Goal: Task Accomplishment & Management: Manage account settings

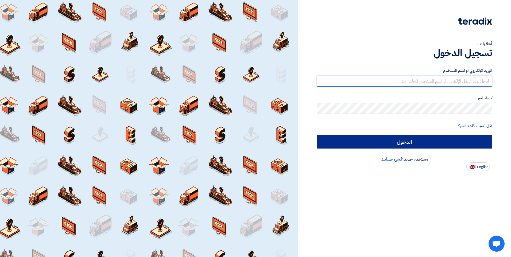
type input "[EMAIL_ADDRESS][DOMAIN_NAME]"
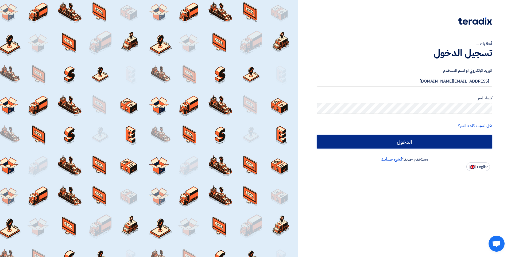
click at [412, 143] on input "الدخول" at bounding box center [404, 141] width 175 height 13
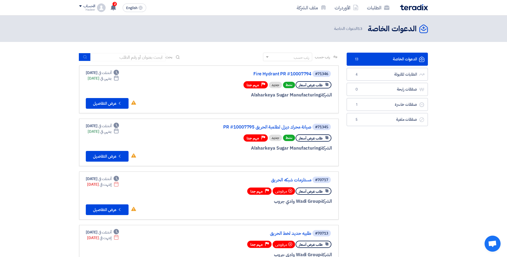
click at [101, 110] on link "#71346 Fire Hydrant PR #10007794 طلب عرض أسعار نشط جديد Priority مهم جدا الشركة…" at bounding box center [208, 89] width 259 height 48
click at [101, 109] on link "#71346 Fire Hydrant PR #10007794 طلب عرض أسعار نشط جديد Priority مهم جدا الشركة…" at bounding box center [208, 89] width 259 height 48
click at [100, 107] on button "Check details عرض التفاصيل" at bounding box center [107, 103] width 43 height 11
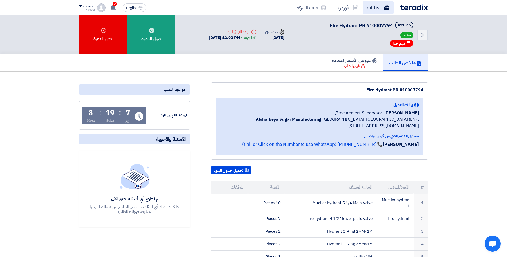
click at [385, 6] on use at bounding box center [386, 7] width 5 height 5
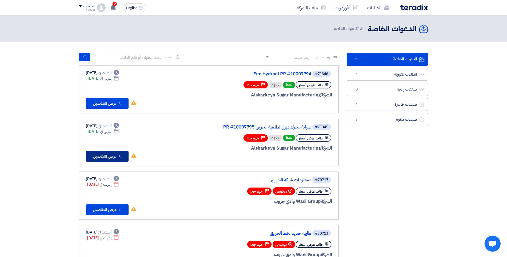
click at [113, 152] on button "Check details عرض التفاصيل" at bounding box center [107, 156] width 43 height 11
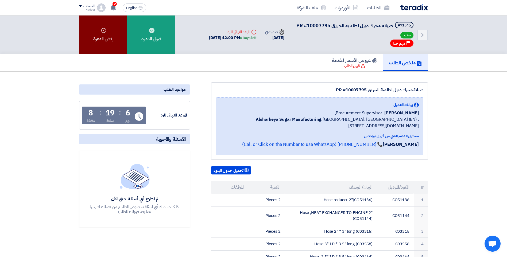
click at [123, 54] on div "رفض الدعوة" at bounding box center [103, 34] width 48 height 39
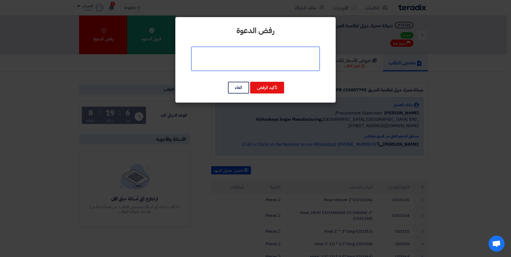
click at [267, 55] on textarea at bounding box center [255, 59] width 128 height 24
type textarea "لعدم توافر البنود لدينا"
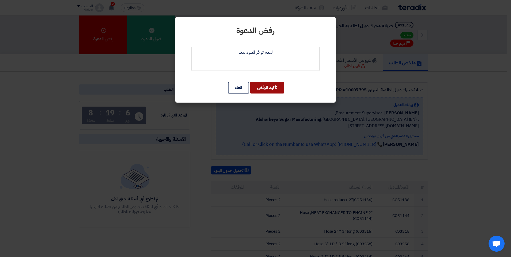
click at [273, 84] on button "تأكيد الرفض" at bounding box center [267, 88] width 34 height 12
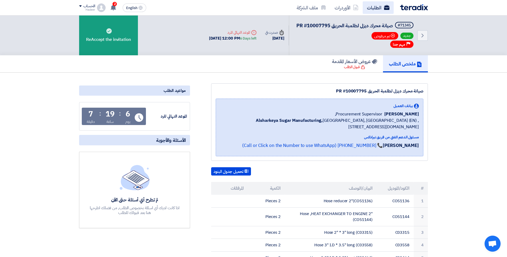
click at [377, 8] on link "الطلبات" at bounding box center [378, 7] width 31 height 13
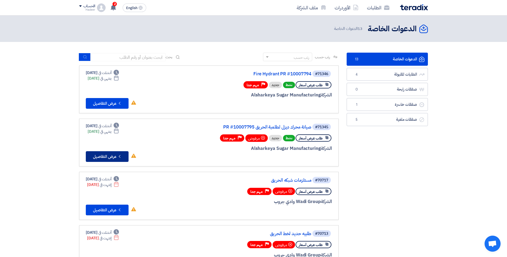
click at [108, 153] on button "Check details عرض التفاصيل" at bounding box center [107, 156] width 43 height 11
drag, startPoint x: 112, startPoint y: 116, endPoint x: 116, endPoint y: 103, distance: 13.7
click at [116, 103] on button "Check details عرض التفاصيل" at bounding box center [107, 103] width 43 height 11
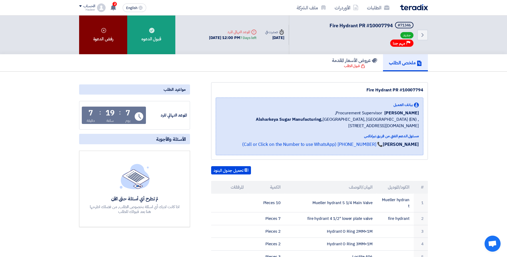
click at [91, 33] on div "رفض الدعوة" at bounding box center [103, 34] width 48 height 39
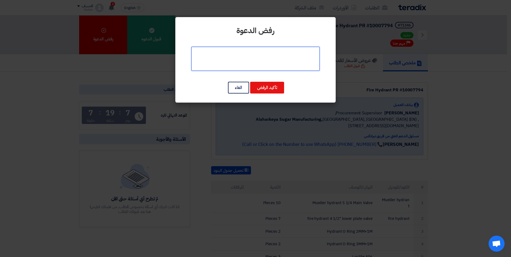
click at [238, 58] on textarea at bounding box center [255, 59] width 128 height 24
type textarea "لعدم توافر البنود"
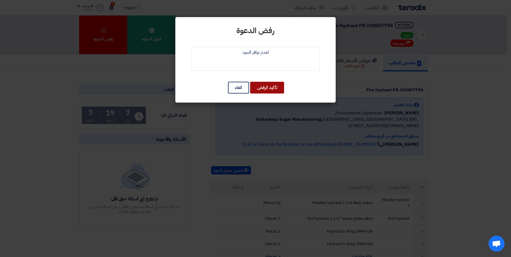
click at [272, 90] on button "تأكيد الرفض" at bounding box center [267, 88] width 34 height 12
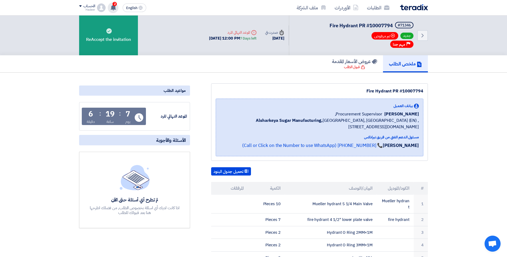
click at [113, 6] on use at bounding box center [113, 8] width 5 height 6
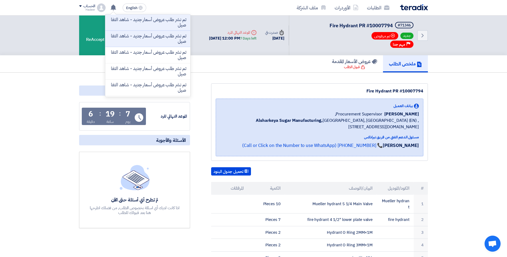
click at [428, 13] on div "الطلبات الأوردرات ملف الشركة English EN تم نشر طلب عروض أسعار جديد - شاهد التفا…" at bounding box center [253, 7] width 357 height 15
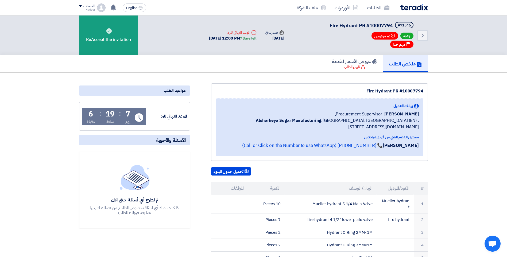
click at [419, 3] on div "الطلبات الأوردرات ملف الشركة" at bounding box center [323, 7] width 209 height 13
